Goal: Complete application form: Complete application form

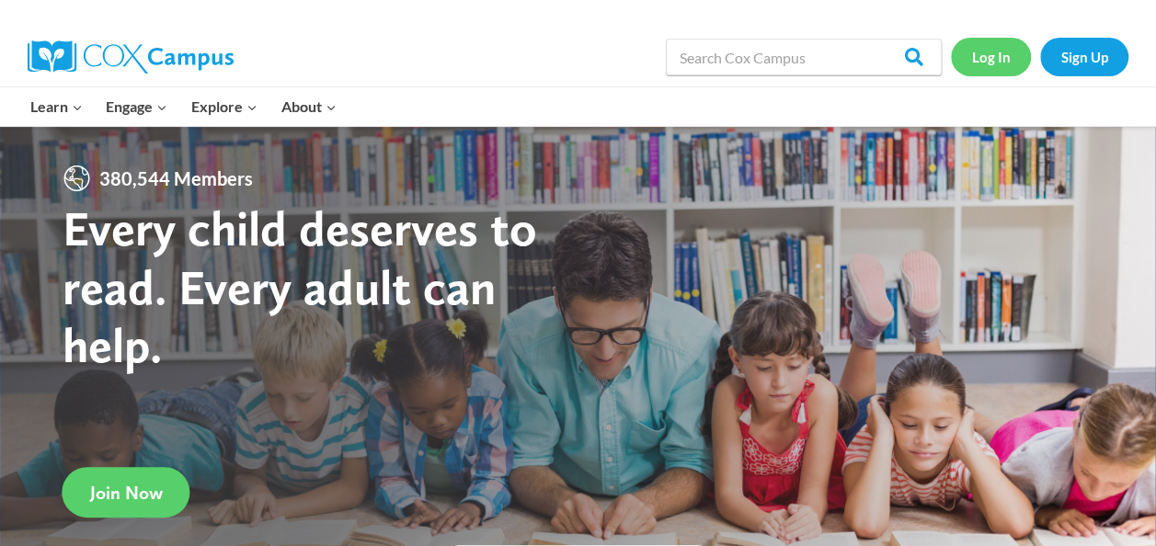
drag, startPoint x: 0, startPoint y: 0, endPoint x: 984, endPoint y: 61, distance: 986.0
click at [984, 61] on link "Log In" at bounding box center [991, 57] width 80 height 38
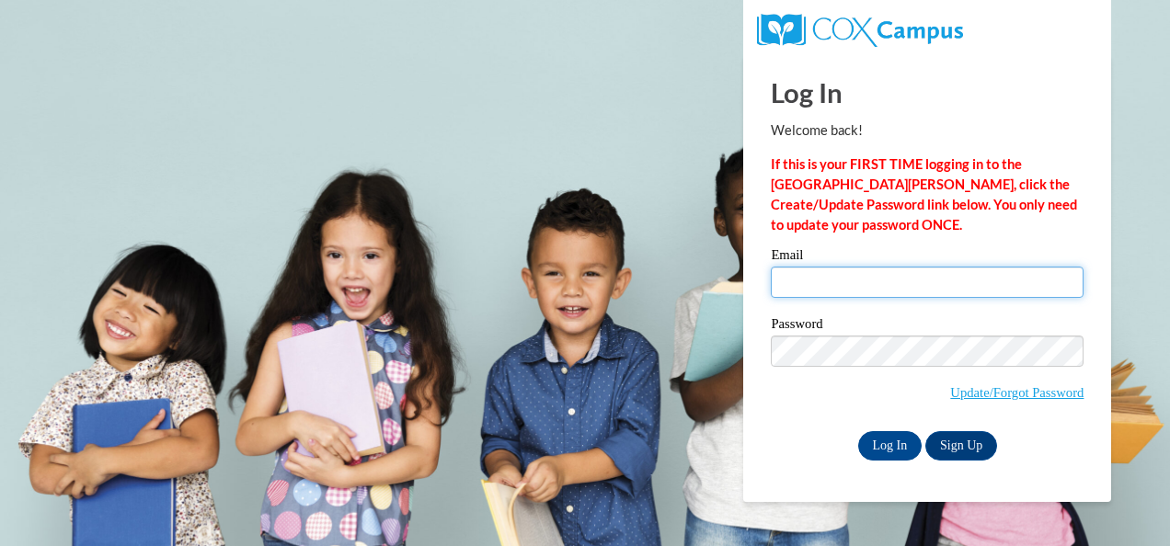
click at [846, 279] on input "Email" at bounding box center [927, 282] width 313 height 31
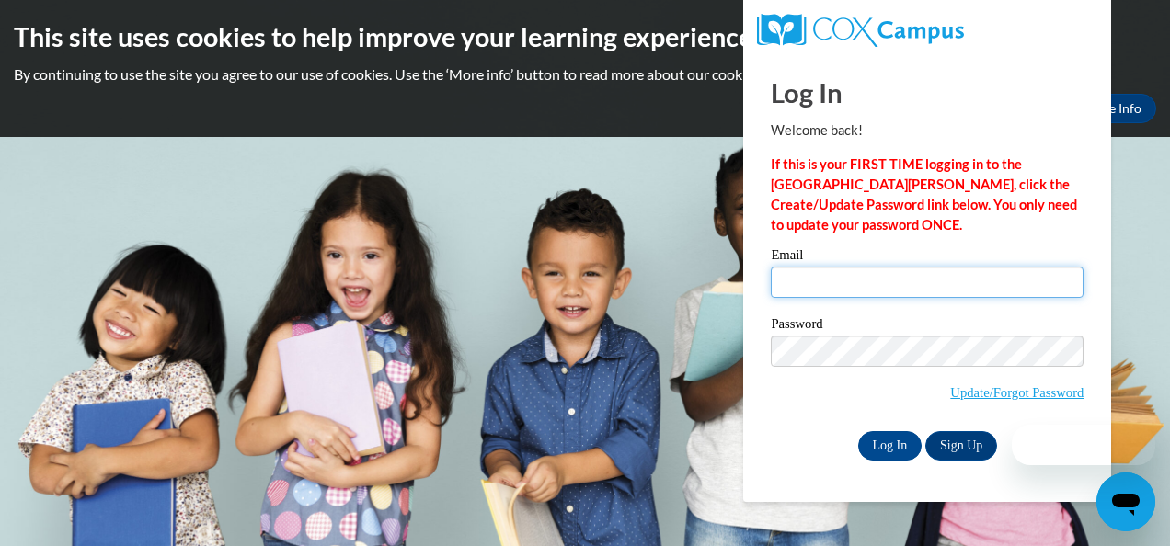
type input "[EMAIL_ADDRESS][DOMAIN_NAME]"
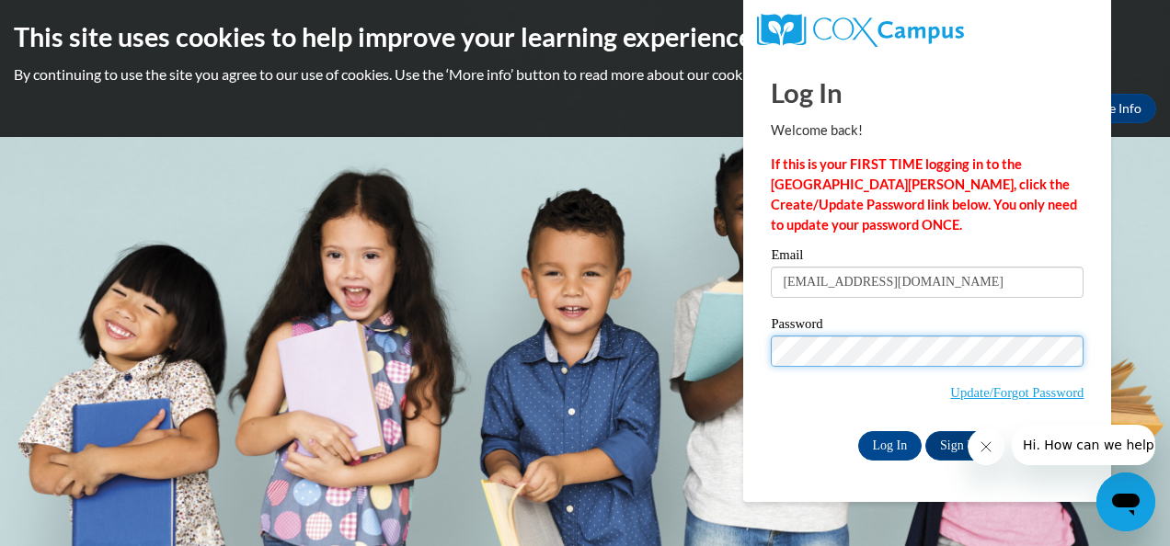
click at [858, 431] on input "Log In" at bounding box center [890, 445] width 64 height 29
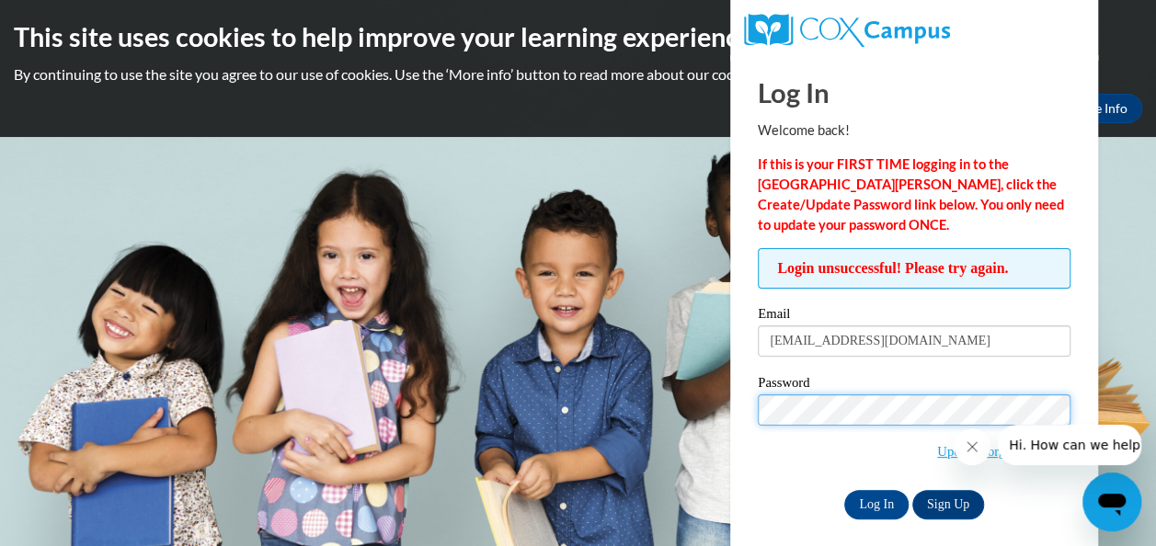
click at [844, 490] on input "Log In" at bounding box center [876, 504] width 64 height 29
click at [881, 453] on span "Update/Forgot Password" at bounding box center [914, 433] width 313 height 76
click at [968, 452] on icon "Close message from company" at bounding box center [972, 447] width 15 height 15
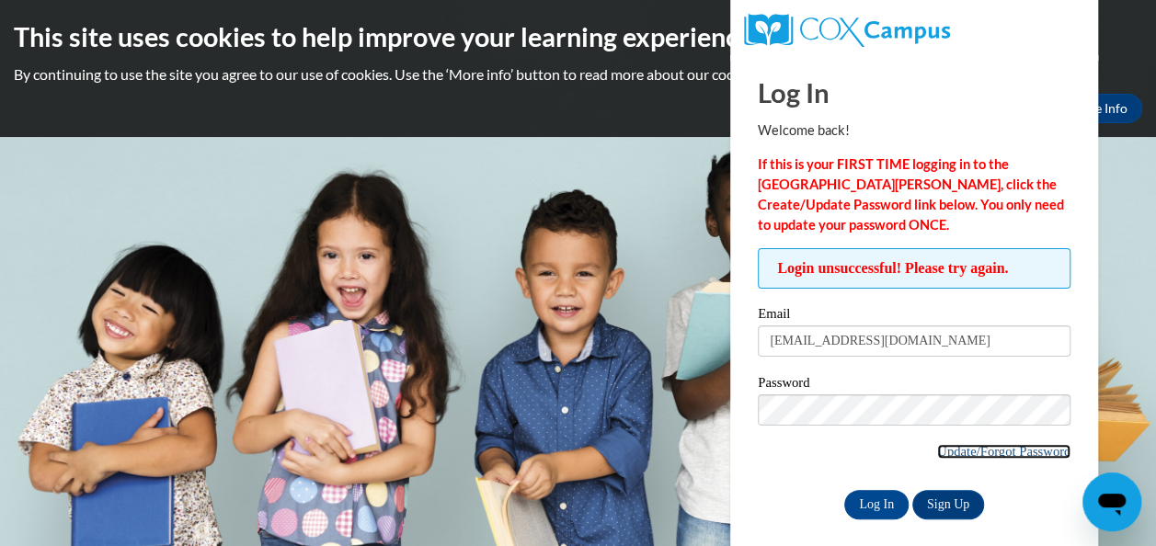
click at [1032, 453] on link "Update/Forgot Password" at bounding box center [1003, 451] width 133 height 15
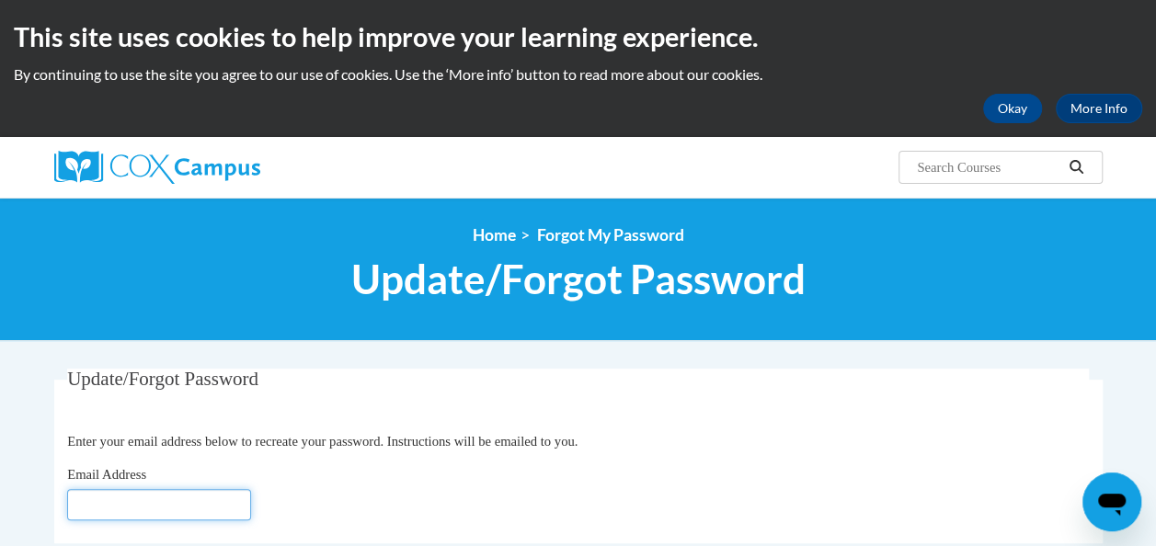
click at [128, 505] on input "Email Address" at bounding box center [159, 504] width 184 height 31
type input "[EMAIL_ADDRESS][DOMAIN_NAME]"
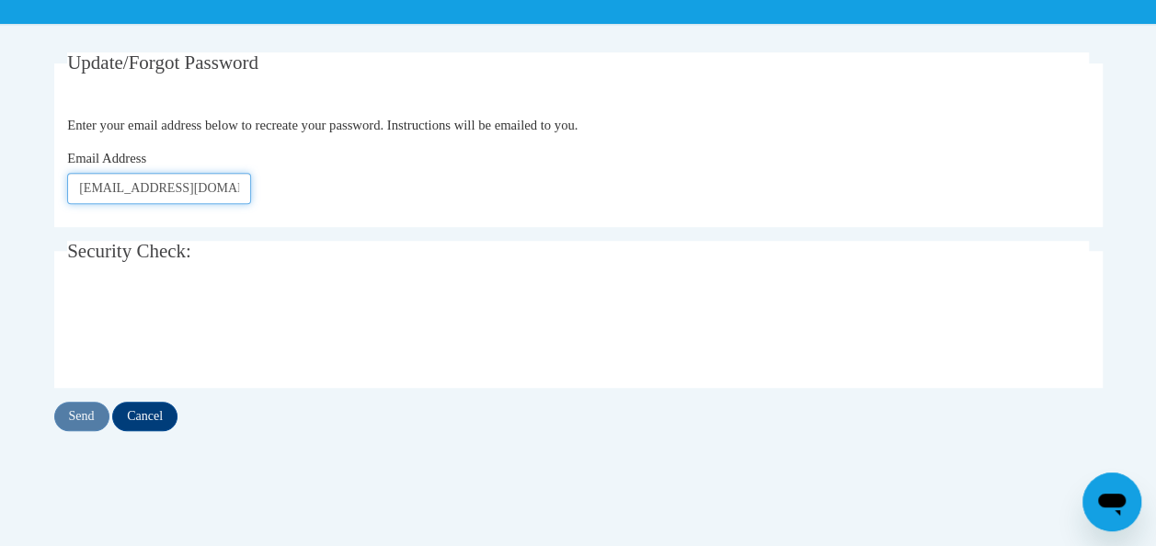
scroll to position [320, 0]
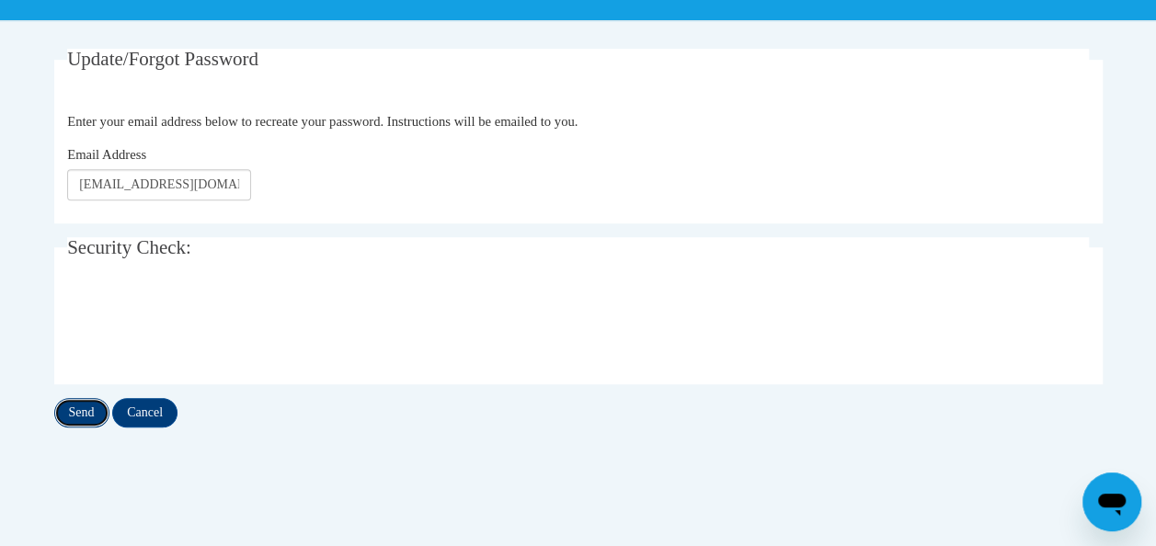
click at [76, 418] on input "Send" at bounding box center [81, 412] width 55 height 29
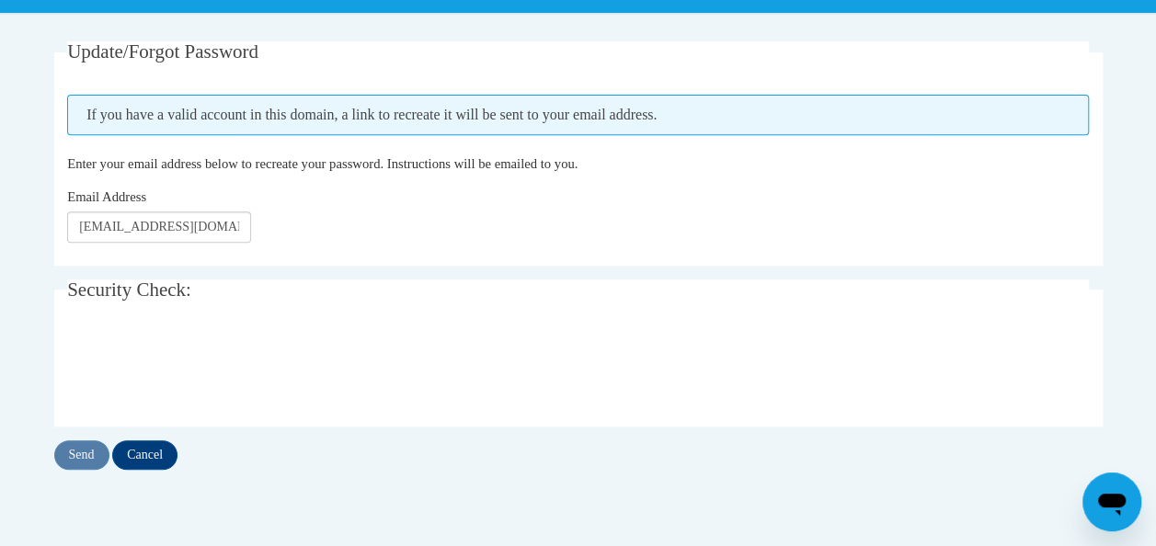
scroll to position [323, 0]
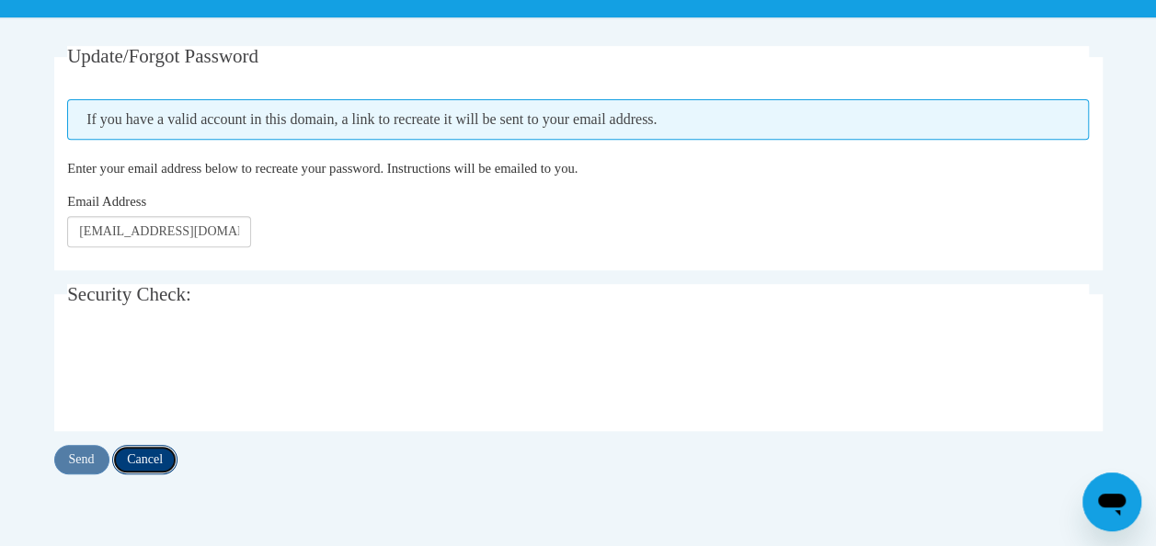
click at [136, 455] on input "Cancel" at bounding box center [144, 459] width 65 height 29
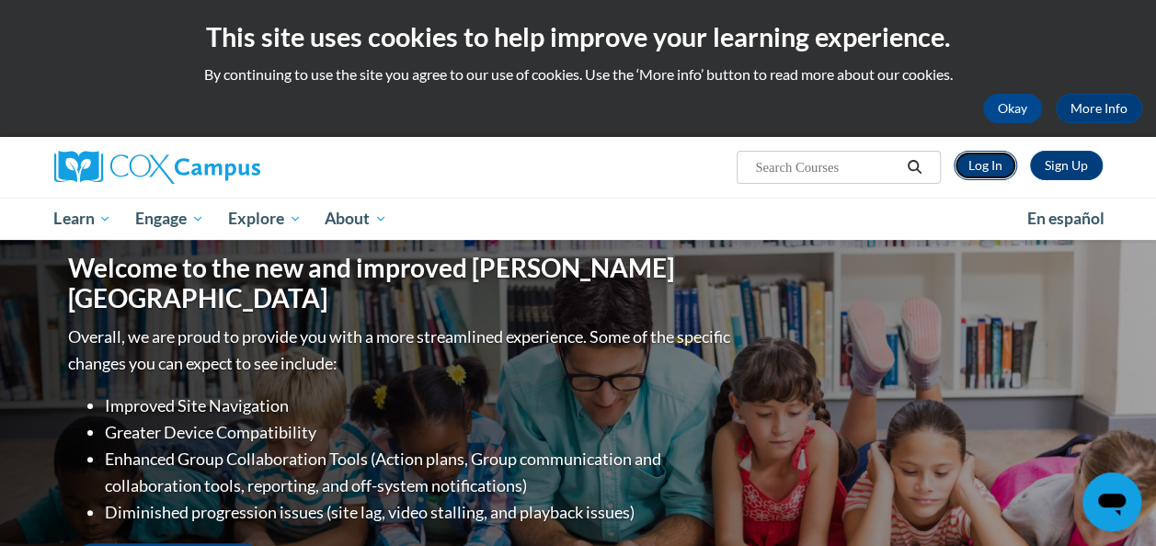
click at [979, 164] on link "Log In" at bounding box center [985, 165] width 63 height 29
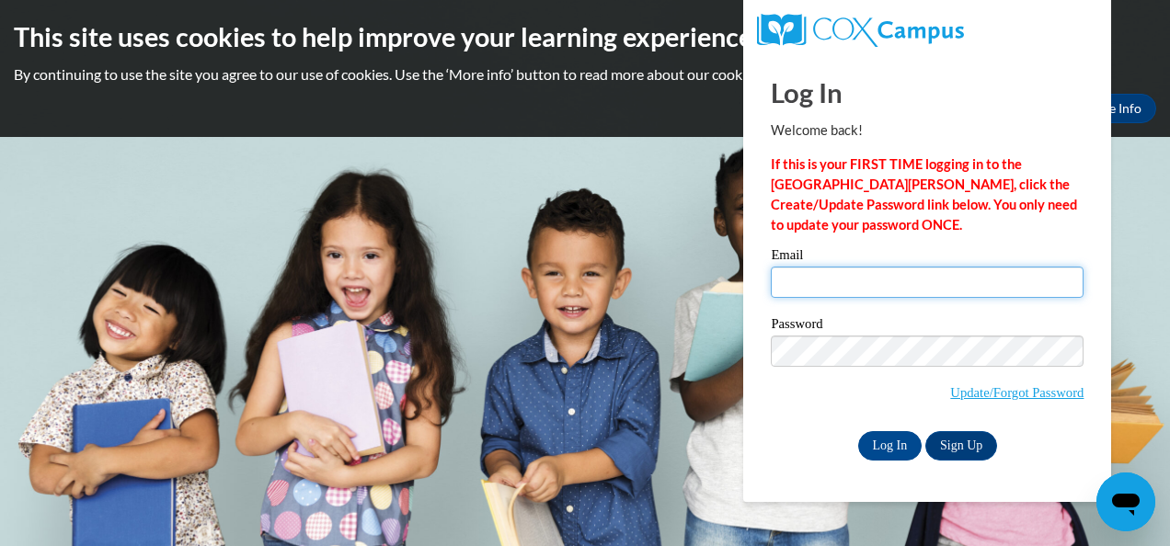
click at [776, 286] on input "Email" at bounding box center [927, 282] width 313 height 31
type input "[EMAIL_ADDRESS][DOMAIN_NAME]"
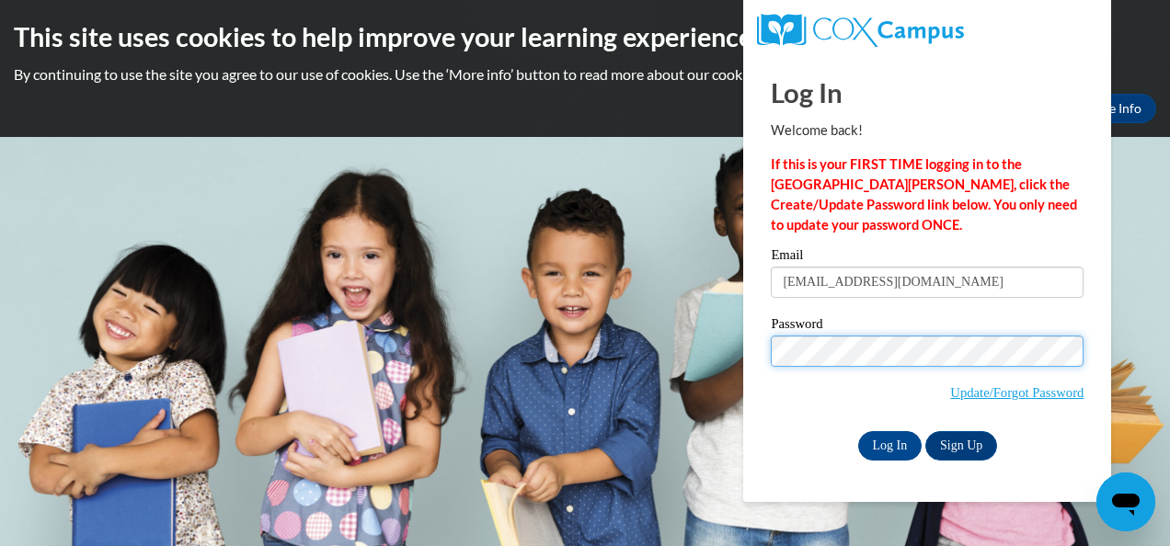
click at [858, 431] on input "Log In" at bounding box center [890, 445] width 64 height 29
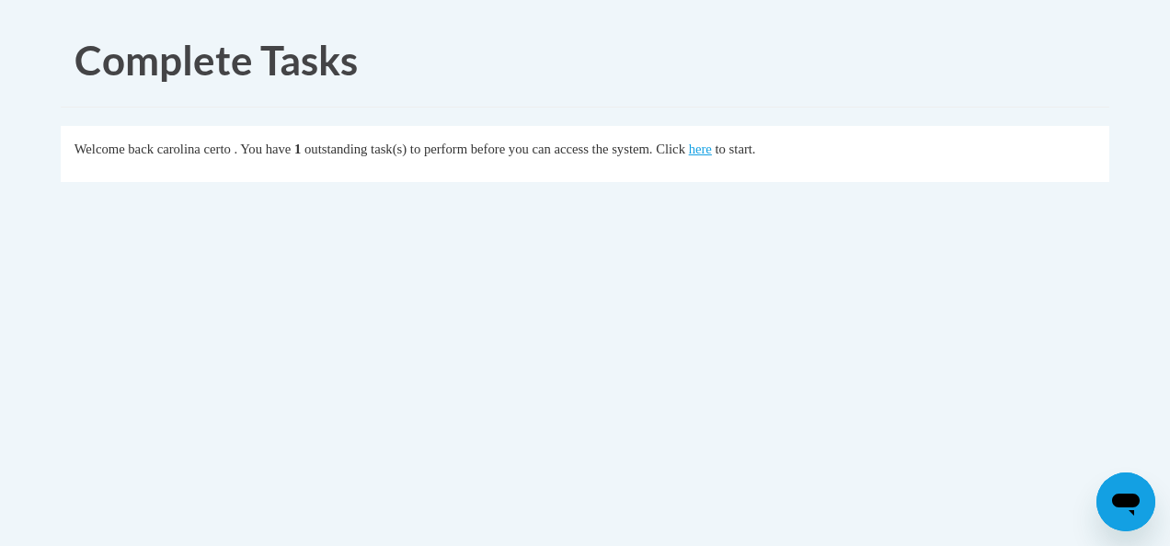
click at [501, 429] on body "Complete Tasks Welcome back carolina certo . You have 1 outstanding task(s) to …" at bounding box center [585, 273] width 1170 height 546
click at [712, 151] on link "here" at bounding box center [700, 149] width 23 height 15
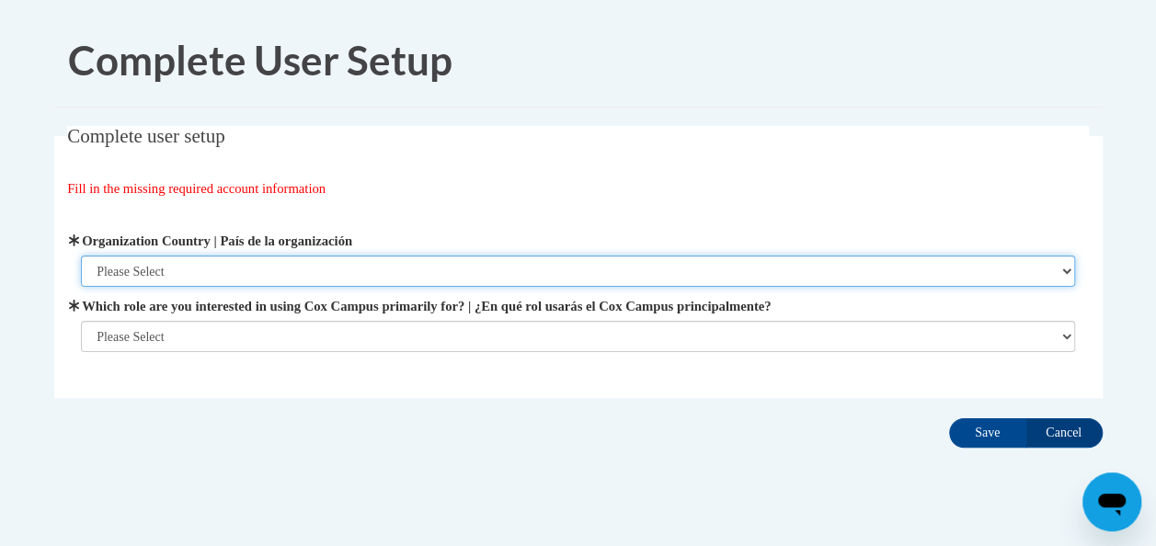
click at [1060, 269] on select "Please Select [GEOGRAPHIC_DATA] | [GEOGRAPHIC_DATA] Outside of [GEOGRAPHIC_DATA…" at bounding box center [578, 271] width 994 height 31
select select "ad49bcad-a171-4b2e-b99c-48b446064914"
click at [81, 256] on select "Please Select [GEOGRAPHIC_DATA] | [GEOGRAPHIC_DATA] Outside of [GEOGRAPHIC_DATA…" at bounding box center [578, 271] width 994 height 31
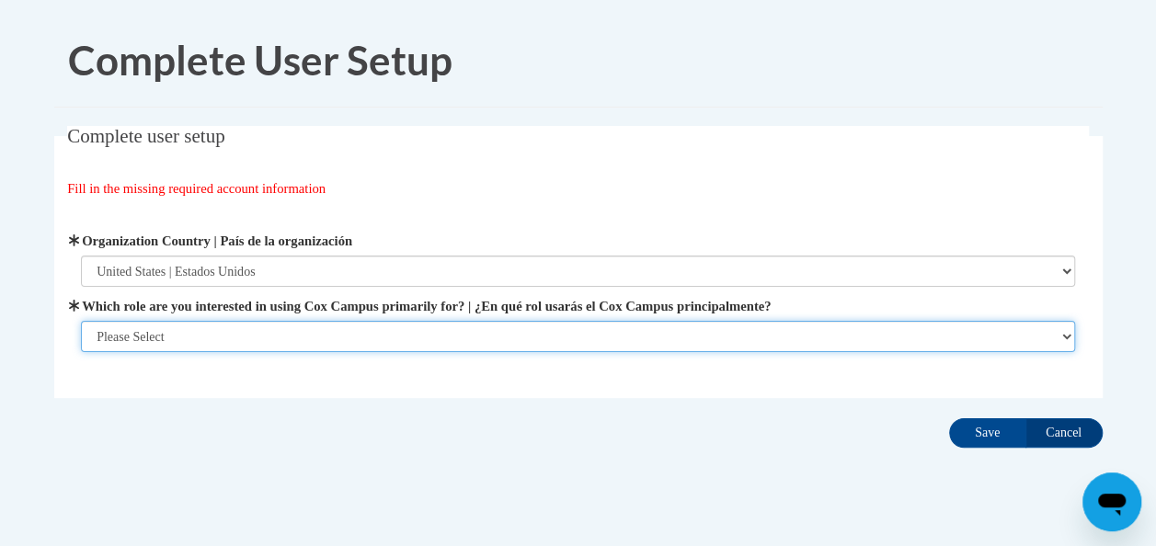
click at [1060, 338] on select "Please Select College/University | Colegio/Universidad Community/Nonprofit Part…" at bounding box center [578, 336] width 994 height 31
select select "fbf2d438-af2f-41f8-98f1-81c410e29de3"
click at [81, 352] on select "Please Select College/University | Colegio/Universidad Community/Nonprofit Part…" at bounding box center [578, 336] width 994 height 31
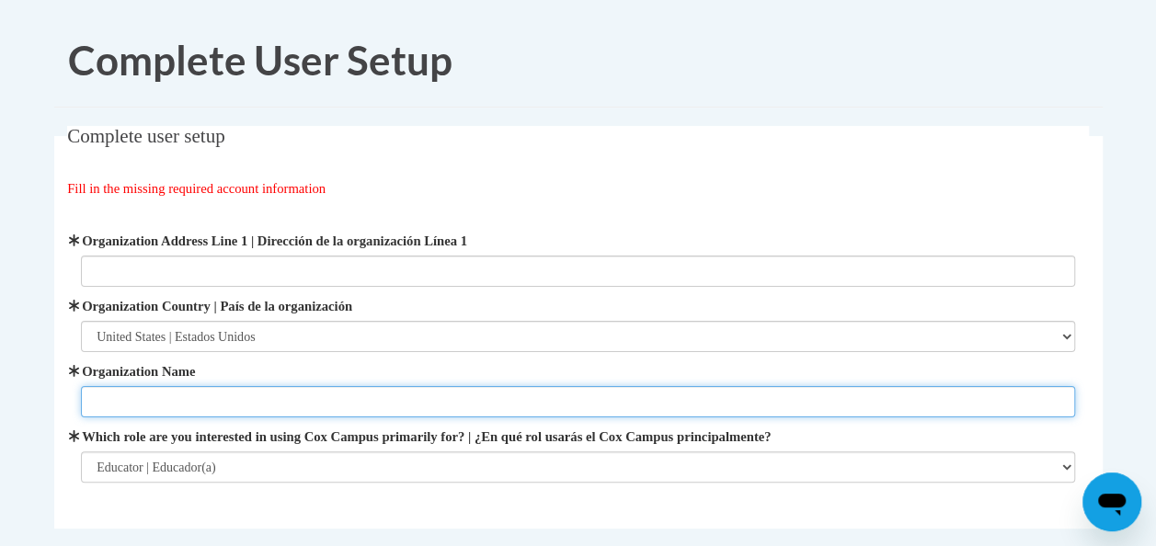
click at [1017, 399] on input "Organization Name" at bounding box center [578, 401] width 994 height 31
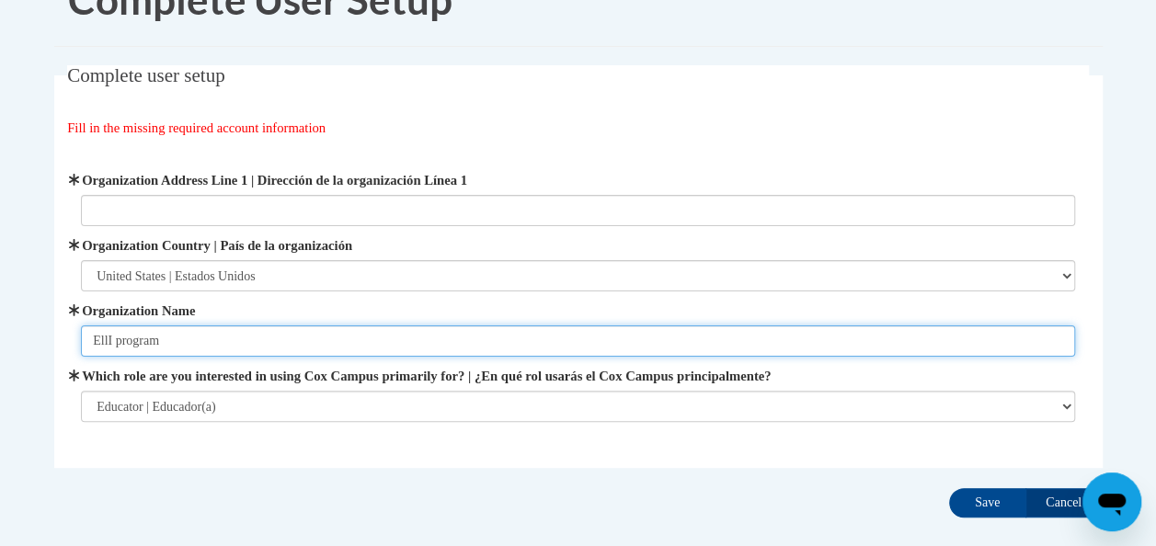
scroll to position [74, 0]
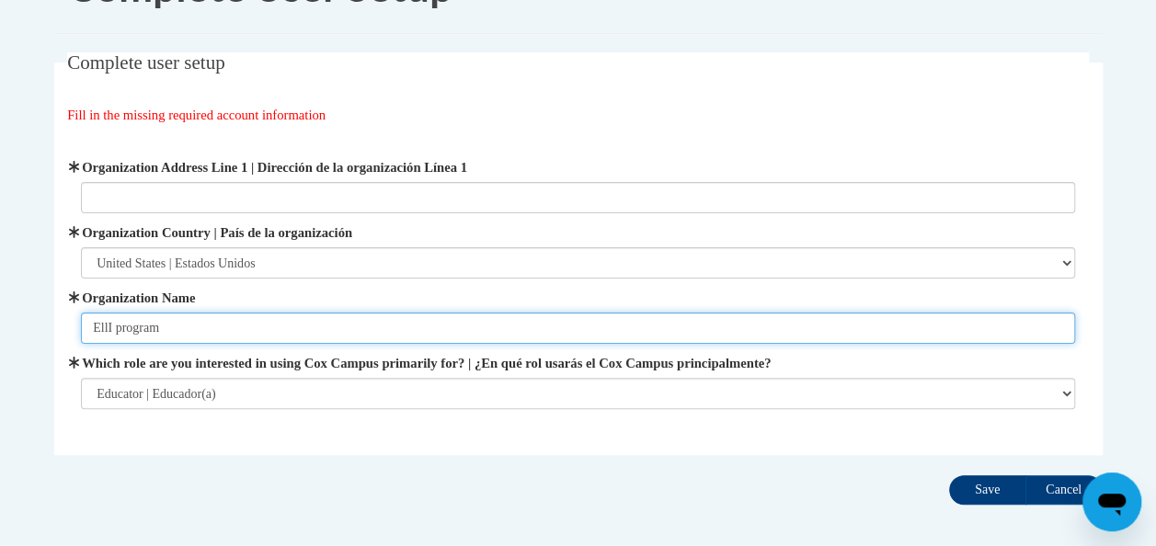
type input "EllI program"
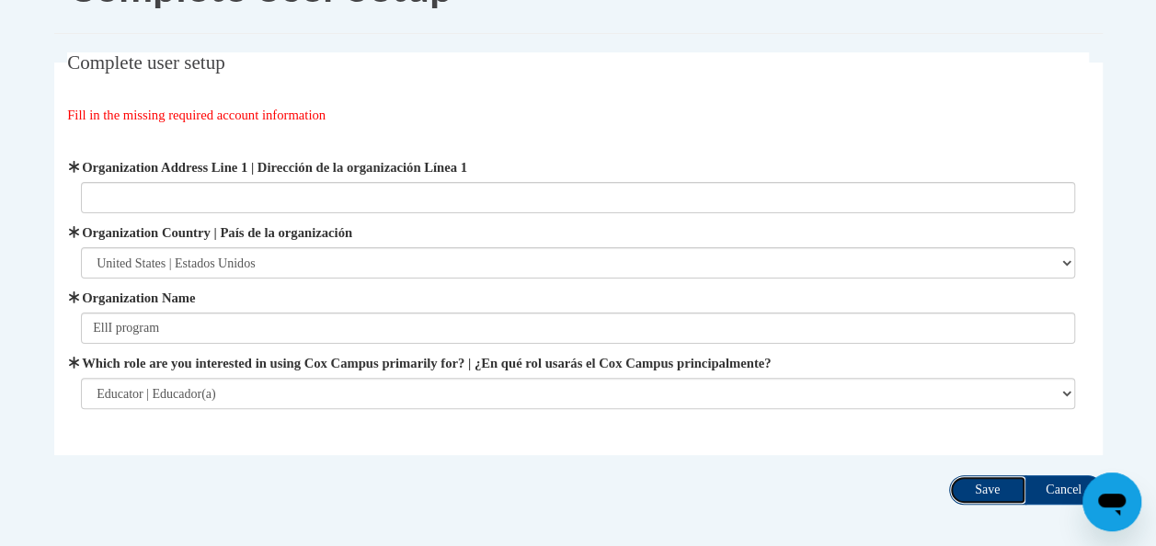
click at [1012, 493] on input "Save" at bounding box center [987, 489] width 77 height 29
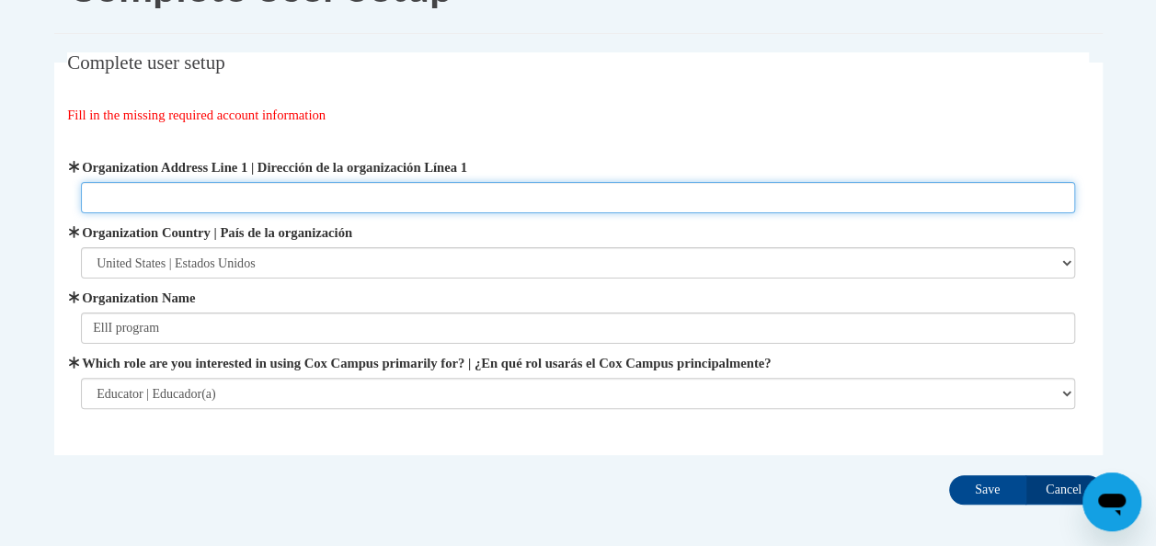
click at [730, 197] on input "Organization Address Line 1 | Dirección de la organización Línea 1" at bounding box center [578, 197] width 994 height 31
paste input "[STREET_ADDRESS][PERSON_NAME][US_STATE]"
type input "[STREET_ADDRESS][PERSON_NAME][US_STATE]"
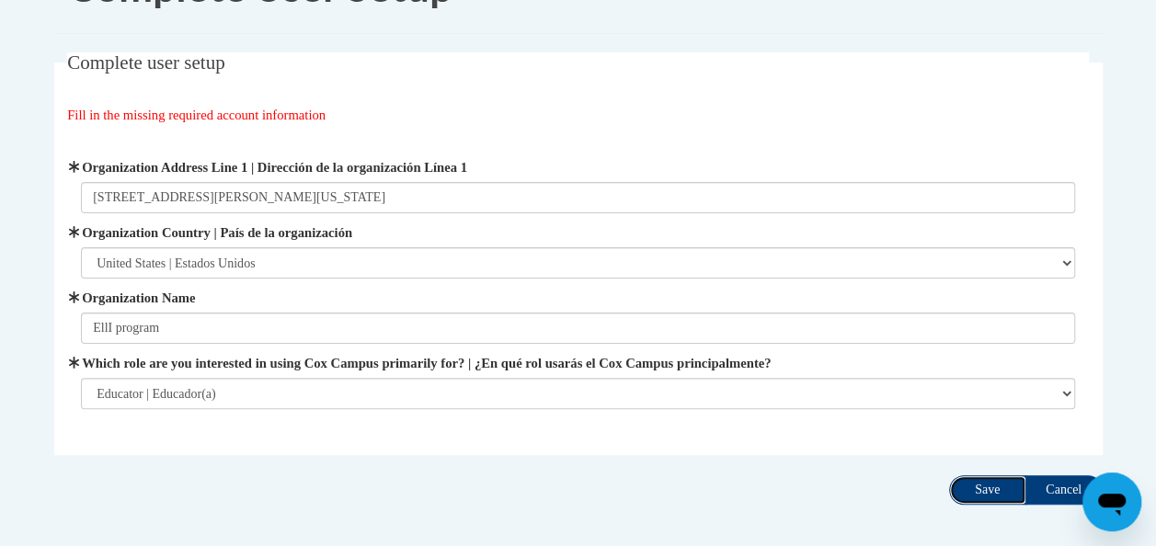
click at [988, 495] on input "Save" at bounding box center [987, 489] width 77 height 29
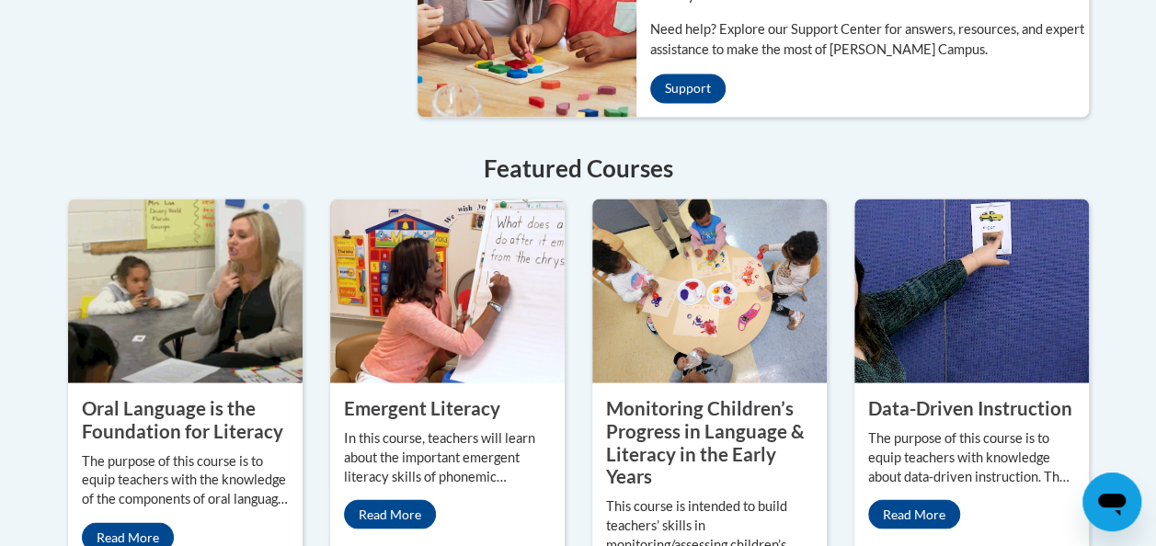
scroll to position [1617, 0]
